Goal: Information Seeking & Learning: Find specific page/section

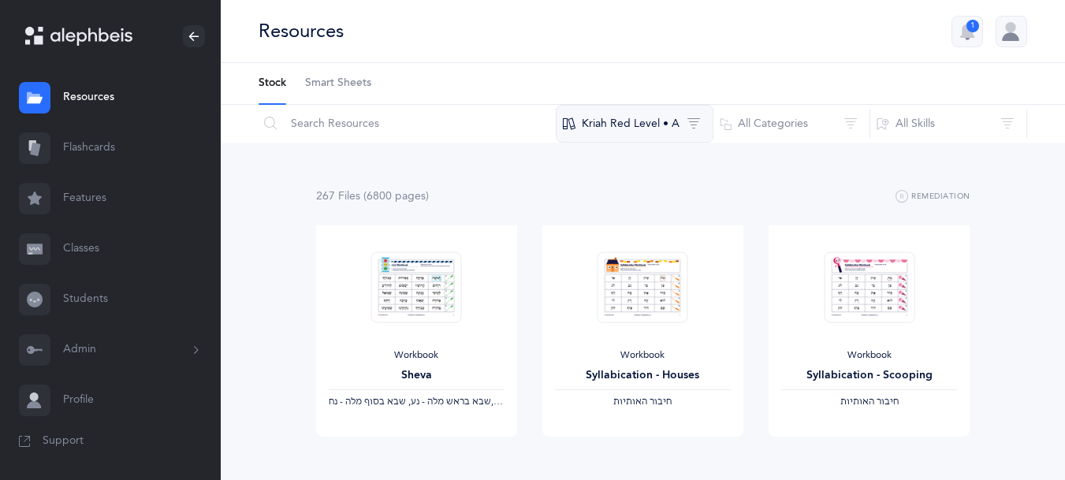
click at [623, 127] on button "Kriah Red Level • A" at bounding box center [635, 124] width 158 height 38
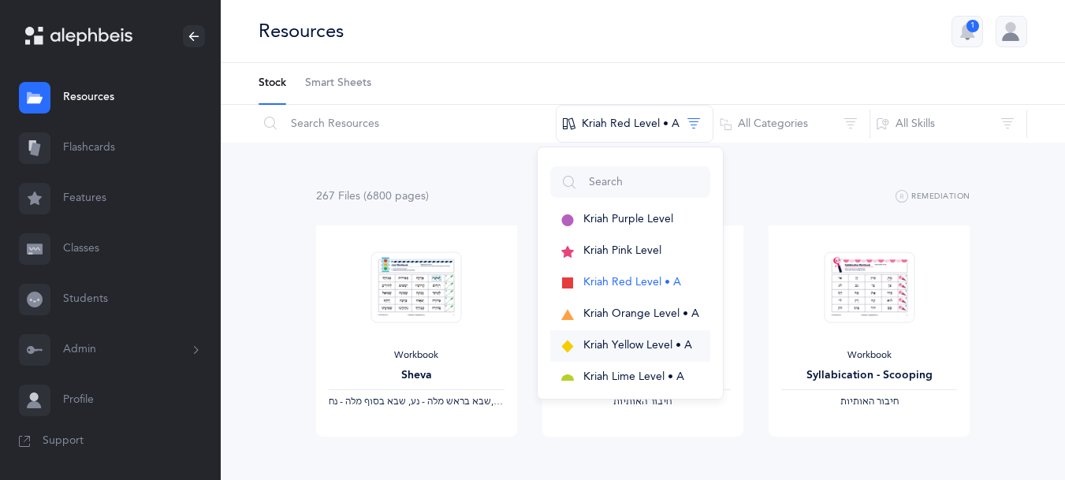
click at [606, 348] on span "Kriah Yellow Level • A" at bounding box center [637, 345] width 109 height 13
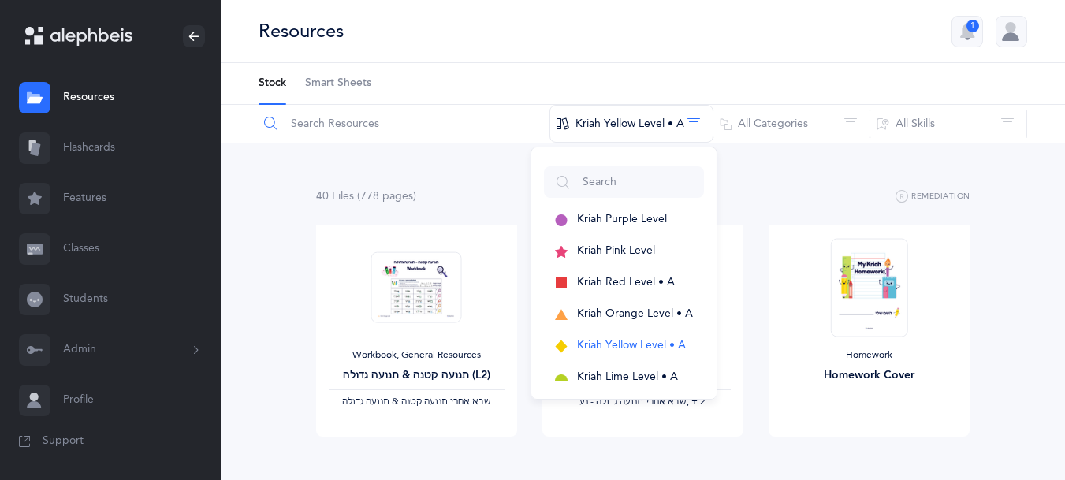
click at [351, 123] on input "text" at bounding box center [404, 124] width 292 height 38
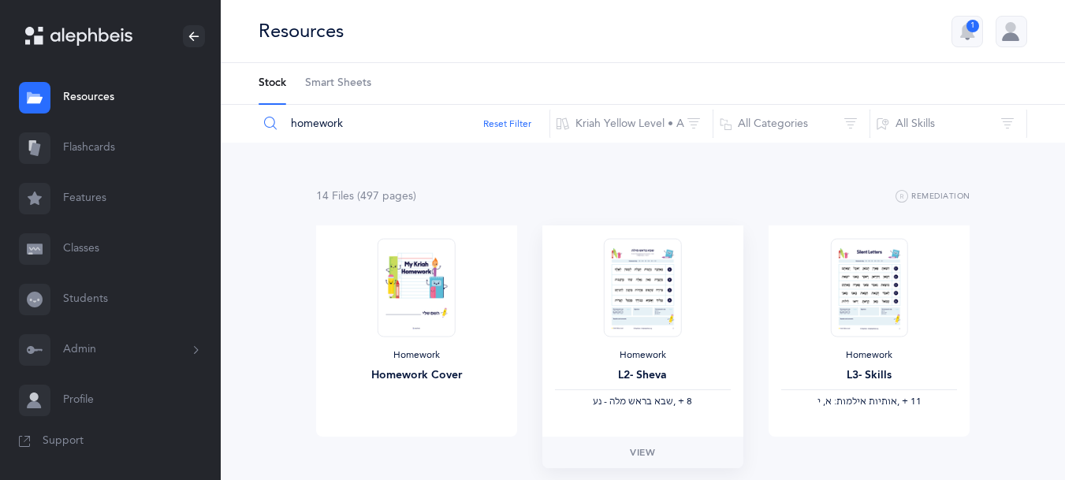
type input "homework"
click at [617, 402] on span "‫שבא בראש מלה - נע‬" at bounding box center [633, 401] width 80 height 11
click at [642, 450] on span "View" at bounding box center [642, 452] width 25 height 14
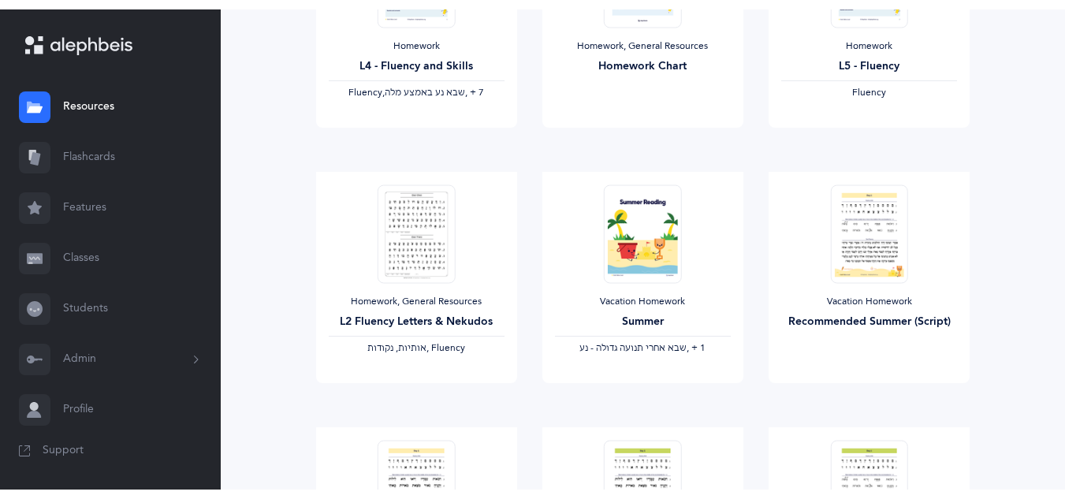
scroll to position [590, 0]
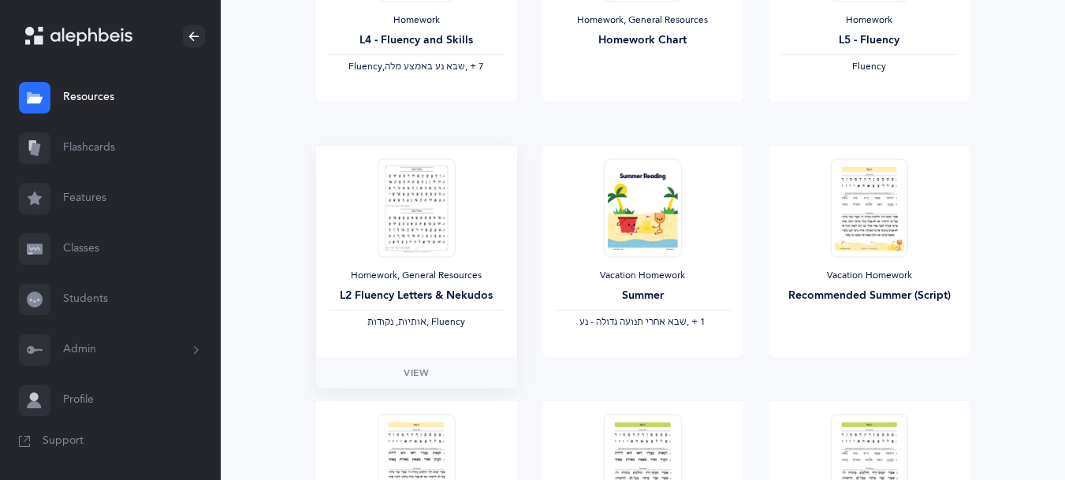
click at [401, 236] on img at bounding box center [415, 207] width 77 height 99
click at [414, 379] on span "View" at bounding box center [415, 373] width 25 height 14
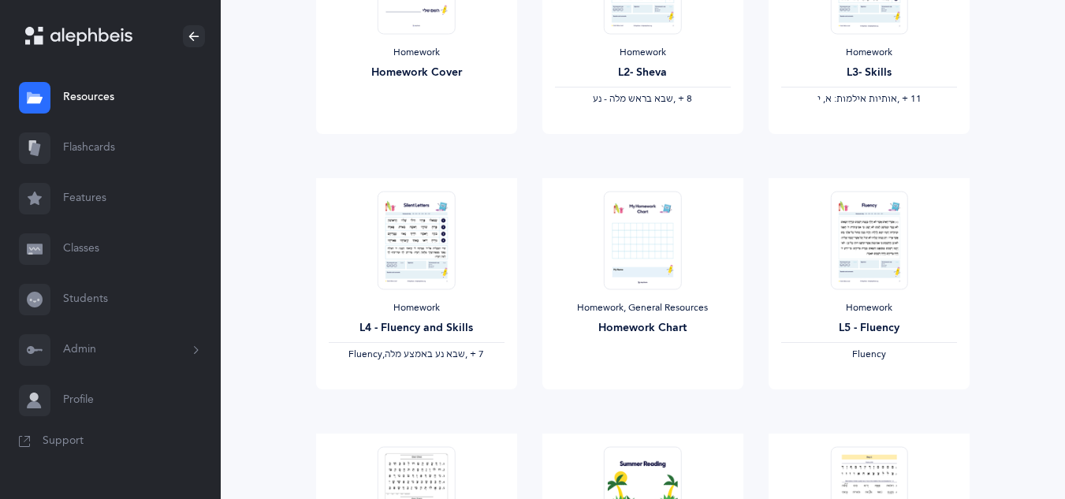
scroll to position [240, 0]
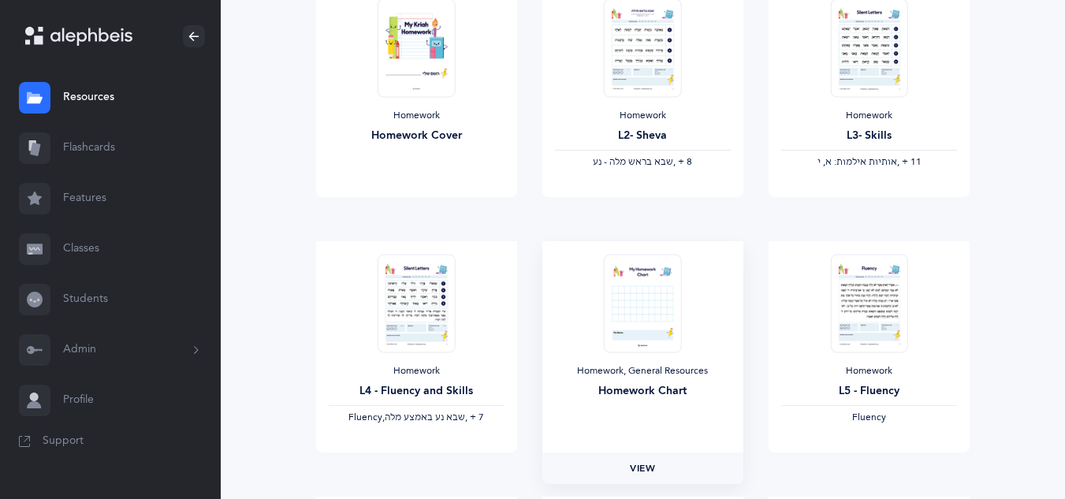
click at [640, 468] on span "View" at bounding box center [642, 468] width 25 height 14
